Goal: Task Accomplishment & Management: Manage account settings

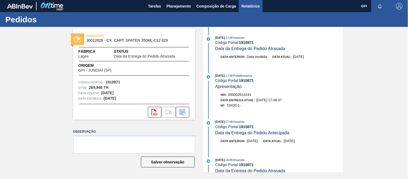
click at [248, 9] on span "Relatórios" at bounding box center [251, 6] width 18 height 6
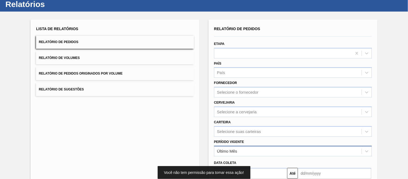
scroll to position [19, 0]
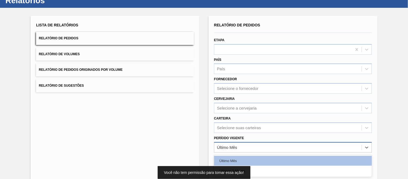
click at [267, 148] on div "Último Mês" at bounding box center [289, 147] width 148 height 8
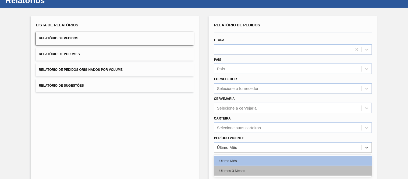
click at [245, 169] on div "Últimos 3 Meses" at bounding box center [293, 171] width 158 height 10
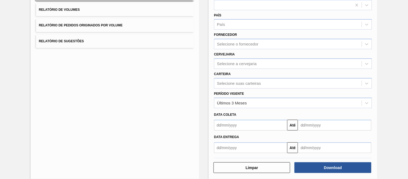
scroll to position [66, 0]
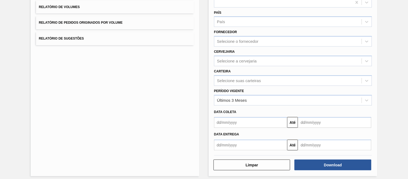
drag, startPoint x: 334, startPoint y: 146, endPoint x: 327, endPoint y: 153, distance: 9.9
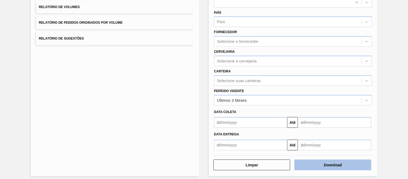
drag, startPoint x: 327, startPoint y: 153, endPoint x: 326, endPoint y: 167, distance: 14.1
click at [326, 167] on button "Download" at bounding box center [333, 165] width 77 height 11
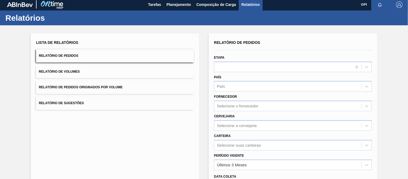
scroll to position [0, 0]
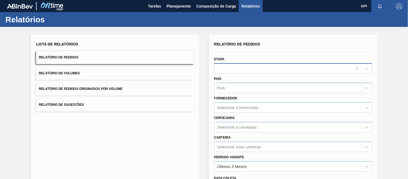
click at [231, 68] on div at bounding box center [284, 69] width 138 height 8
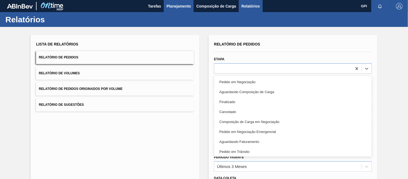
click at [177, 4] on span "Planejamento" at bounding box center [179, 6] width 24 height 6
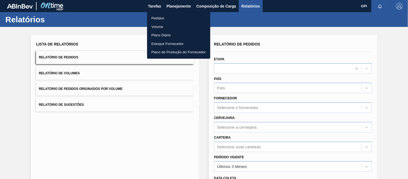
click at [158, 17] on li "Pedidos" at bounding box center [178, 18] width 63 height 9
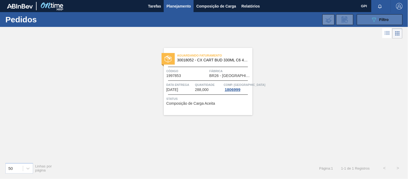
click at [367, 18] on button "089F7B8B-B2A5-4AFE-B5C0-19BA573D28AC Filtro" at bounding box center [380, 19] width 46 height 11
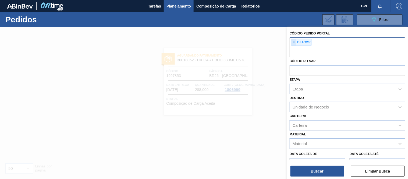
click at [294, 44] on span "×" at bounding box center [294, 42] width 5 height 6
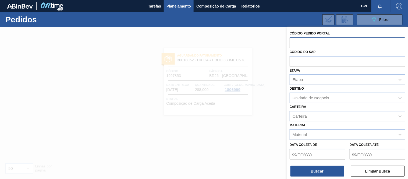
paste input "text"
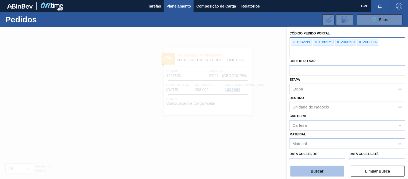
click at [311, 169] on button "Buscar" at bounding box center [318, 171] width 54 height 11
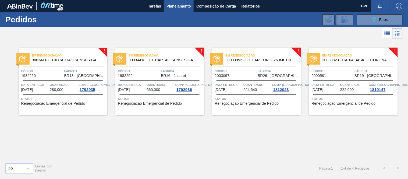
click at [72, 78] on div "Em renegociação 30034418 - CX CARTAO SENSES GARMINO 269ML LN C6 Código 1982260 …" at bounding box center [63, 81] width 89 height 67
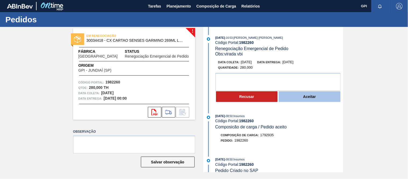
click at [298, 99] on button "Aceitar" at bounding box center [310, 96] width 62 height 11
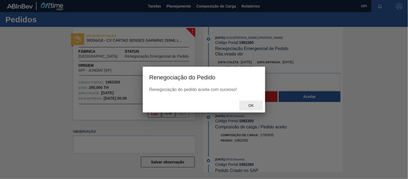
click at [248, 105] on span "Ok" at bounding box center [251, 105] width 14 height 4
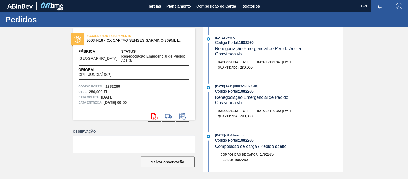
click at [112, 84] on div "Código Portal: 1982260" at bounding box center [134, 86] width 111 height 5
copy strong "1982260"
drag, startPoint x: 260, startPoint y: 63, endPoint x: 241, endPoint y: 63, distance: 18.6
click at [241, 63] on div "Data coleta: 30/08/2025 Data entrega: 01/09/2025" at bounding box center [282, 61] width 128 height 5
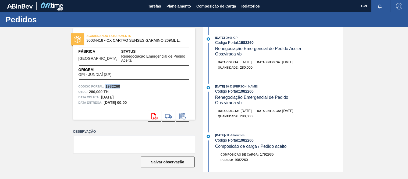
copy span "[DATE]"
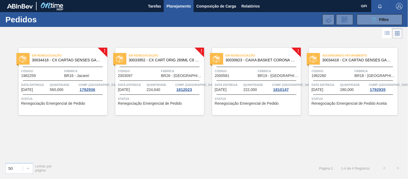
click at [61, 64] on div "Em renegociação 30034418 - CX CARTAO SENSES GARMINO 269ML LN C6" at bounding box center [63, 58] width 89 height 12
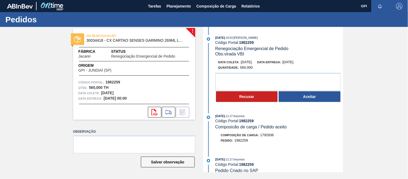
click at [119, 81] on strong "1982259" at bounding box center [113, 82] width 15 height 4
click at [115, 84] on strong "1982259" at bounding box center [113, 82] width 15 height 4
copy strong "1982259"
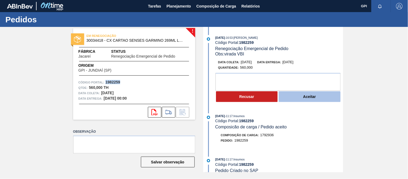
click at [331, 97] on button "Aceitar" at bounding box center [310, 96] width 62 height 11
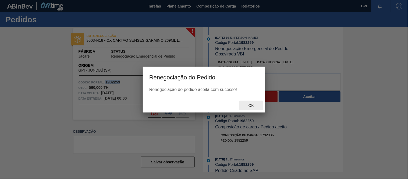
click at [251, 106] on span "Ok" at bounding box center [251, 105] width 14 height 4
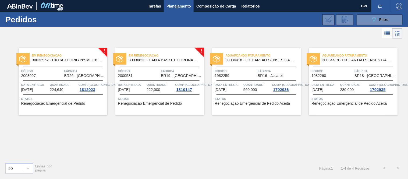
click at [52, 61] on span "30033952 - CX CART ORIG 269ML C8 GPI NIV24" at bounding box center [67, 60] width 71 height 4
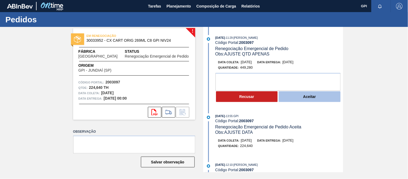
click at [319, 100] on button "Aceitar" at bounding box center [310, 96] width 62 height 11
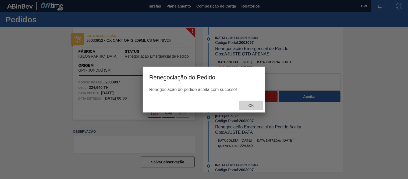
click at [248, 103] on span "Ok" at bounding box center [251, 105] width 14 height 4
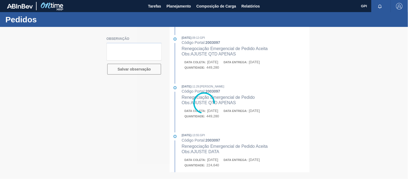
click at [101, 94] on div at bounding box center [204, 103] width 408 height 152
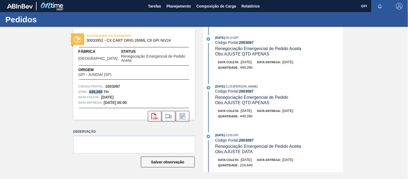
drag, startPoint x: 103, startPoint y: 87, endPoint x: 90, endPoint y: 87, distance: 12.7
click at [90, 90] on strong "449,280 TH" at bounding box center [99, 92] width 20 height 4
copy strong "449,280"
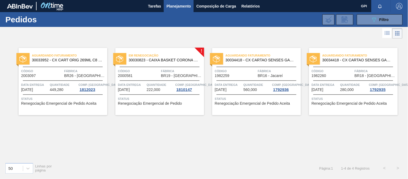
click at [141, 71] on span "Código" at bounding box center [139, 70] width 42 height 5
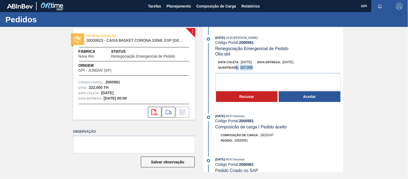
drag, startPoint x: 253, startPoint y: 68, endPoint x: 236, endPoint y: 69, distance: 17.5
click at [236, 69] on div "Quantidade : 107,000" at bounding box center [282, 67] width 128 height 5
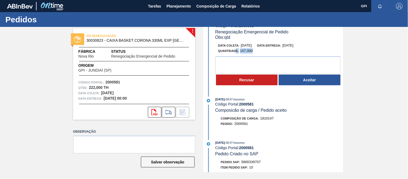
scroll to position [13, 0]
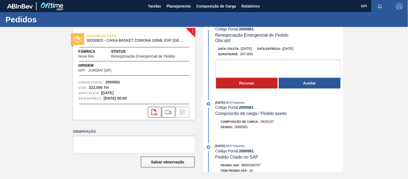
click at [306, 106] on div "Código Portal: 2000581" at bounding box center [279, 107] width 128 height 4
click at [113, 79] on div "EM RENEGOCIAÇÃO 30030823 - CAIXA BASKET CORONA 330ML EXP BOLIVIA Fábrica Nova R…" at bounding box center [134, 74] width 122 height 92
click at [114, 82] on strong "2000581" at bounding box center [113, 82] width 15 height 4
copy strong "2000581"
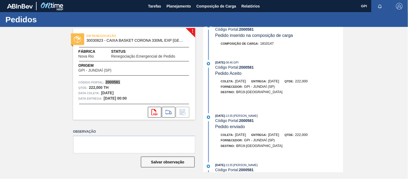
scroll to position [219, 0]
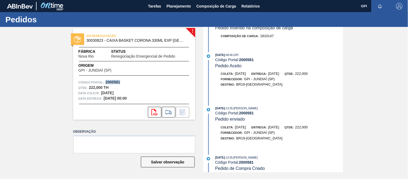
click at [115, 79] on div "EM RENEGOCIAÇÃO 30030823 - CAIXA BASKET CORONA 330ML EXP BOLIVIA Fábrica Nova R…" at bounding box center [134, 74] width 122 height 92
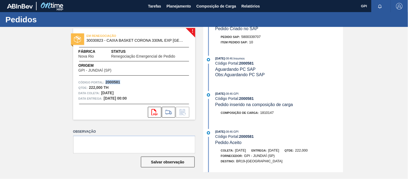
scroll to position [138, 0]
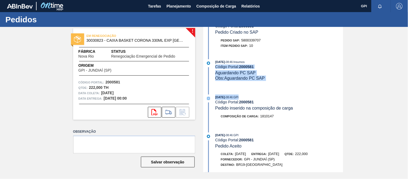
drag, startPoint x: 344, startPoint y: 93, endPoint x: 336, endPoint y: 52, distance: 41.1
click at [336, 52] on div "06/08/2025 - 10:20 : Jessica Evelyn Veronezi Arcaro Código Portal: 2000581 Rene…" at bounding box center [274, 99] width 139 height 145
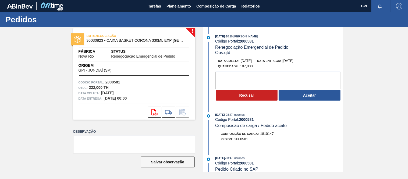
scroll to position [0, 0]
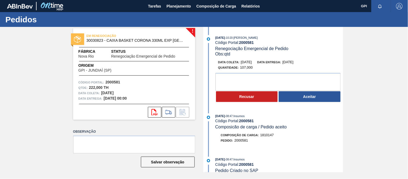
click at [115, 81] on strong "2000581" at bounding box center [113, 82] width 15 height 4
copy strong "2000581"
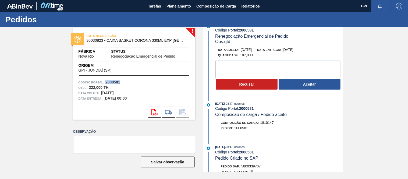
scroll to position [12, 0]
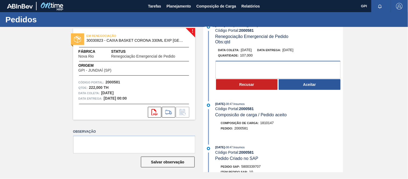
click at [244, 68] on textarea at bounding box center [278, 70] width 125 height 18
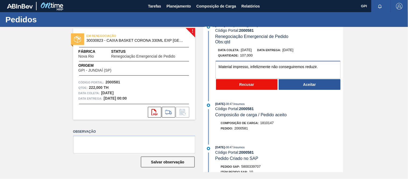
type textarea "Material impresso, infelizmente não conseguiremos reduzir."
click at [263, 82] on button "Recusar" at bounding box center [247, 84] width 62 height 11
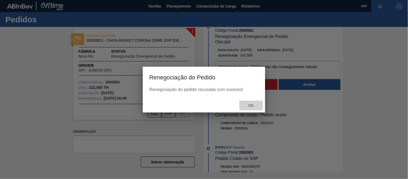
click at [248, 106] on span "Ok" at bounding box center [251, 105] width 14 height 4
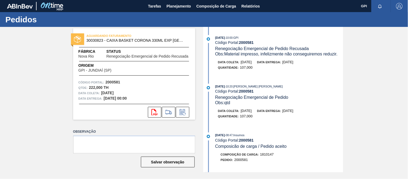
click at [118, 81] on strong "2000581" at bounding box center [113, 82] width 15 height 4
copy strong "2000581"
